Goal: Go to known website: Go to known website

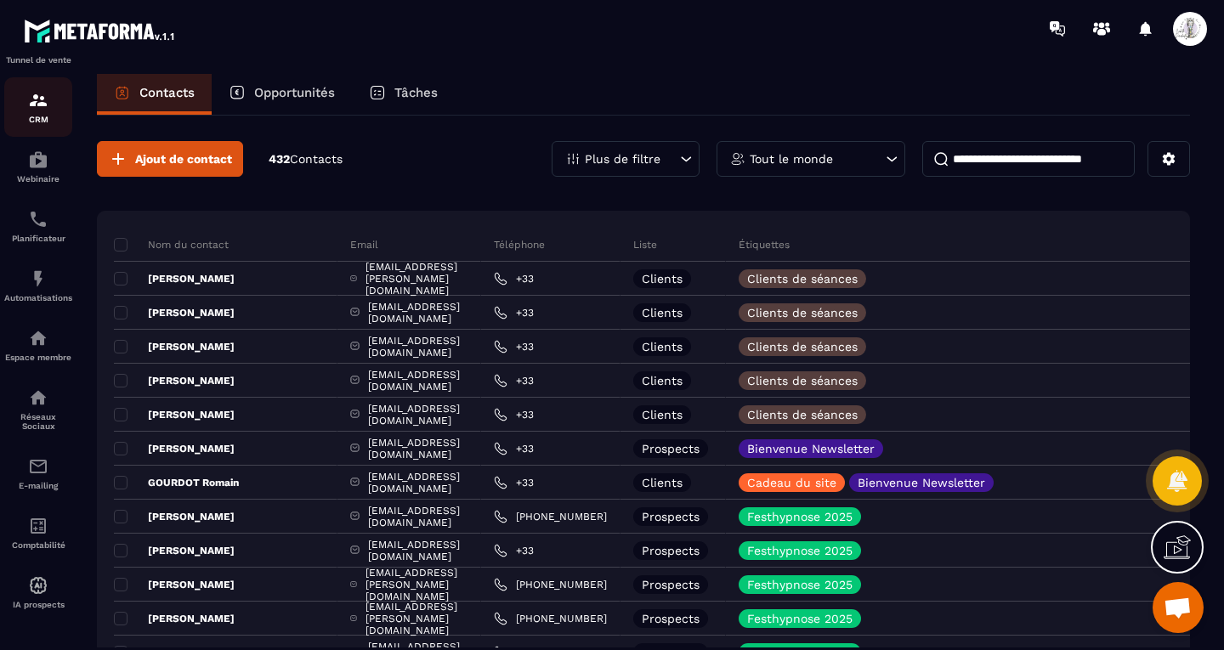
scroll to position [122, 0]
click at [51, 224] on div "Planificateur" at bounding box center [38, 226] width 68 height 34
click at [43, 212] on img at bounding box center [38, 219] width 20 height 20
click at [41, 224] on div "Planificateur" at bounding box center [38, 226] width 68 height 34
click at [38, 271] on img at bounding box center [38, 279] width 20 height 20
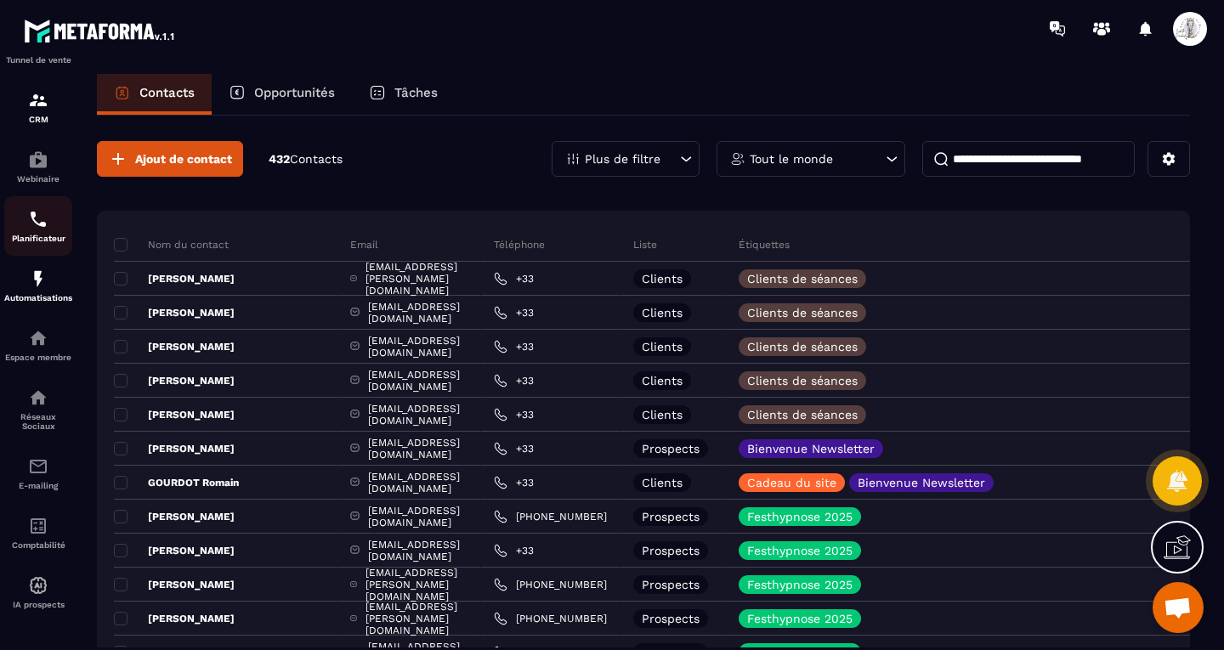
click at [48, 218] on div "Planificateur" at bounding box center [38, 226] width 68 height 34
click at [50, 150] on div "Webinaire" at bounding box center [38, 167] width 68 height 34
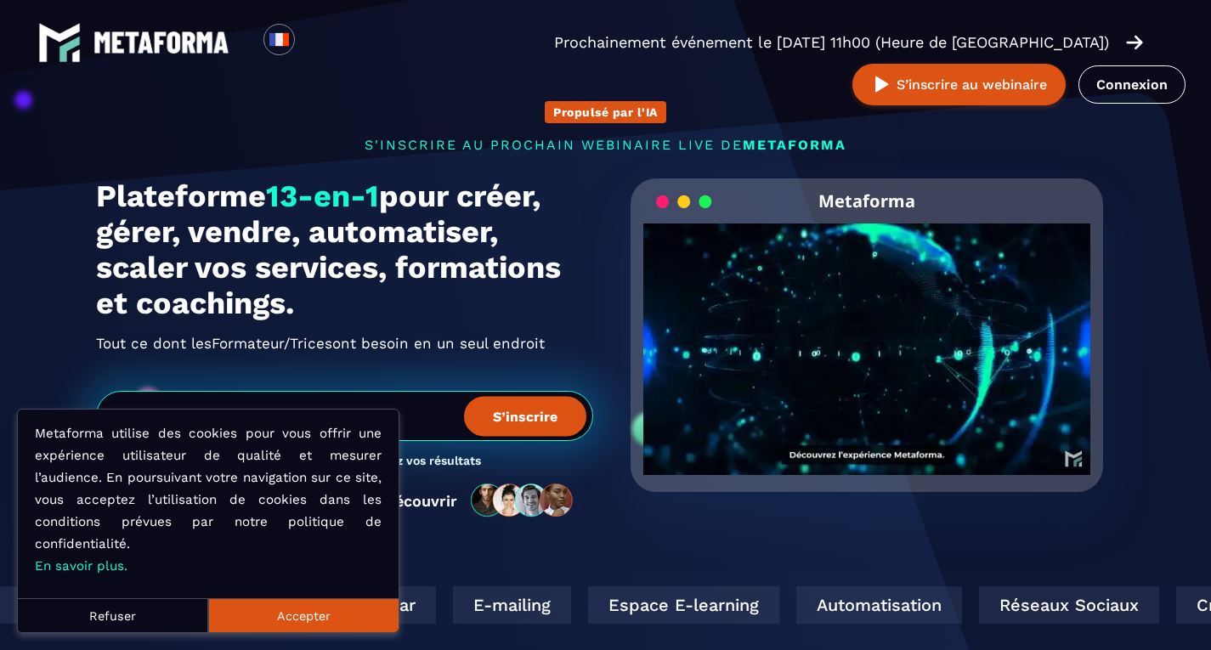
click at [291, 624] on button "Accepter" at bounding box center [303, 615] width 190 height 34
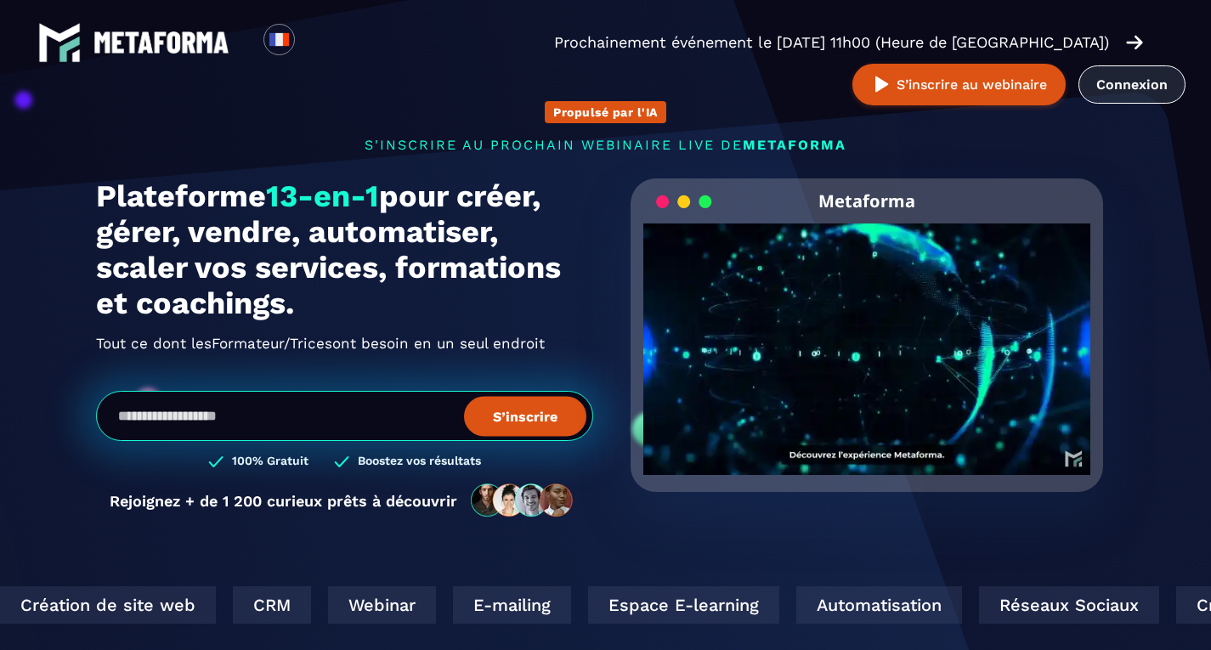
click at [1079, 83] on link "Connexion" at bounding box center [1132, 84] width 107 height 38
